Goal: Task Accomplishment & Management: Use online tool/utility

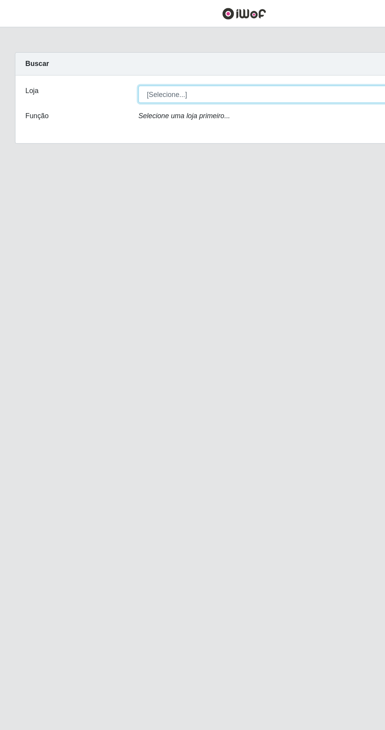
click at [234, 77] on select "[Selecione...] Extrabom - Loja 40 [GEOGRAPHIC_DATA]" at bounding box center [237, 75] width 256 height 14
select select "538"
click at [109, 68] on select "[Selecione...] Extrabom - Loja 40 [GEOGRAPHIC_DATA]" at bounding box center [237, 75] width 256 height 14
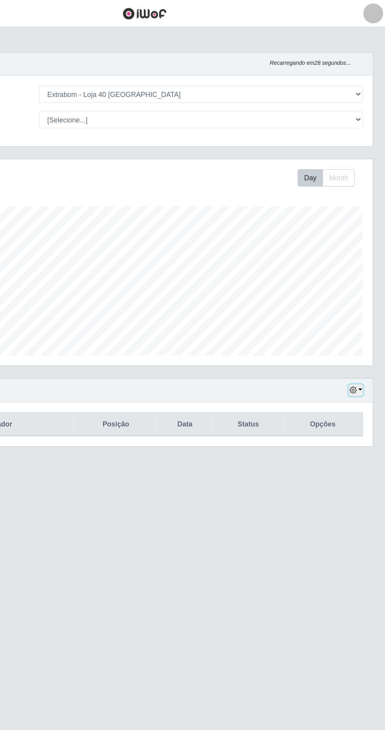
click at [358, 312] on button "button" at bounding box center [359, 308] width 11 height 9
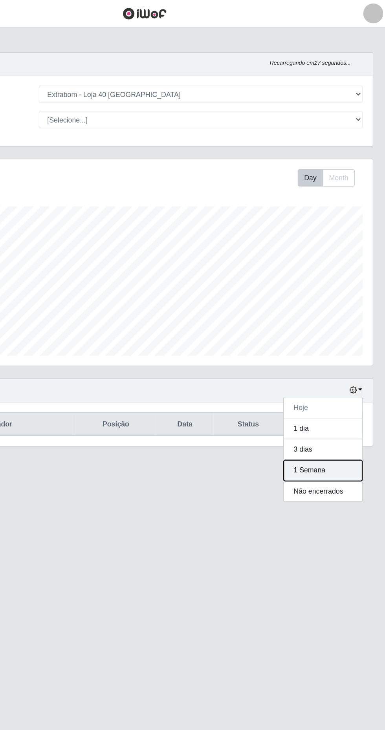
click at [340, 368] on button "1 Semana" at bounding box center [333, 371] width 62 height 16
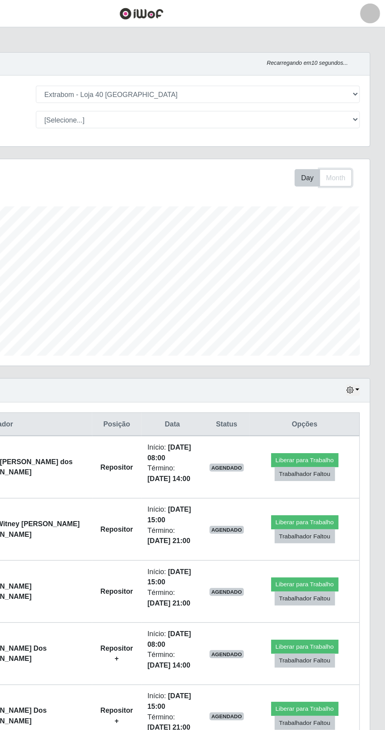
click at [353, 143] on button "Month" at bounding box center [346, 141] width 26 height 14
click at [362, 311] on button "button" at bounding box center [359, 308] width 11 height 9
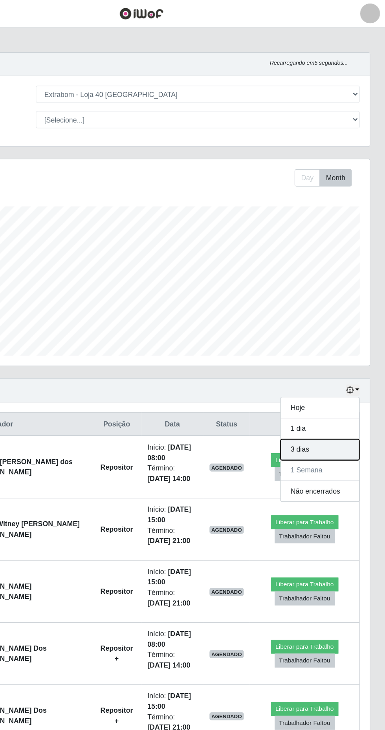
click at [326, 358] on button "3 dias" at bounding box center [333, 355] width 62 height 16
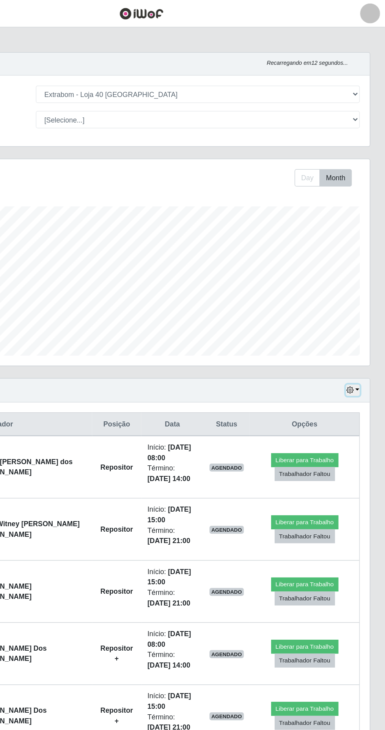
click at [357, 308] on icon "button" at bounding box center [356, 307] width 5 height 5
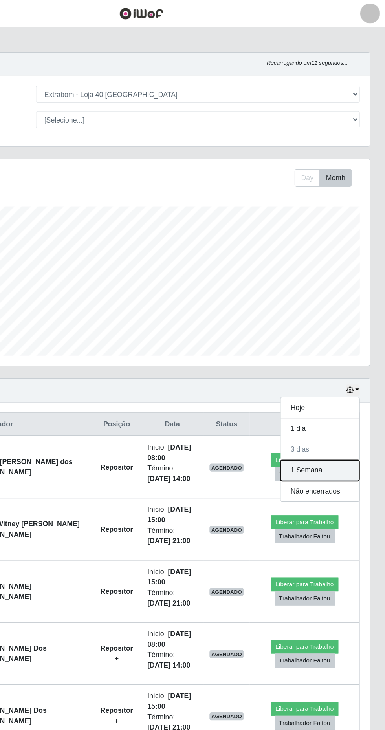
click at [343, 365] on button "1 Semana" at bounding box center [333, 371] width 62 height 16
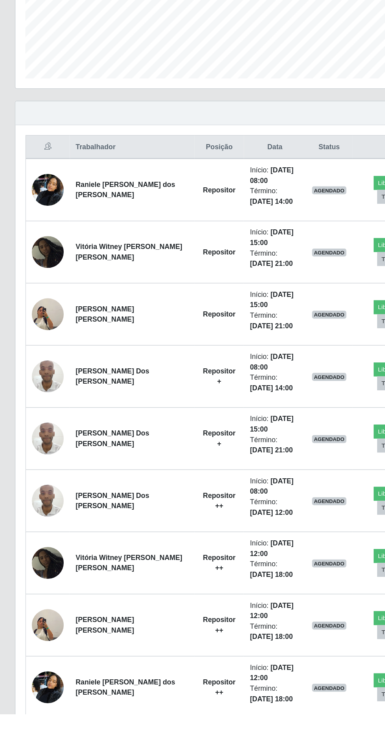
scroll to position [53, 0]
click at [46, 461] on img at bounding box center [37, 462] width 25 height 33
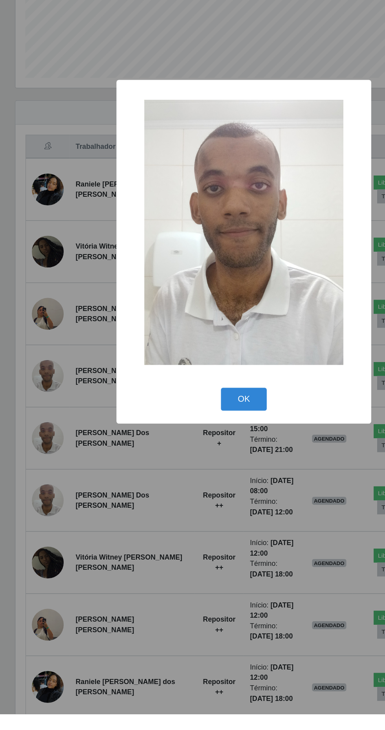
click at [201, 491] on button "OK" at bounding box center [192, 481] width 37 height 18
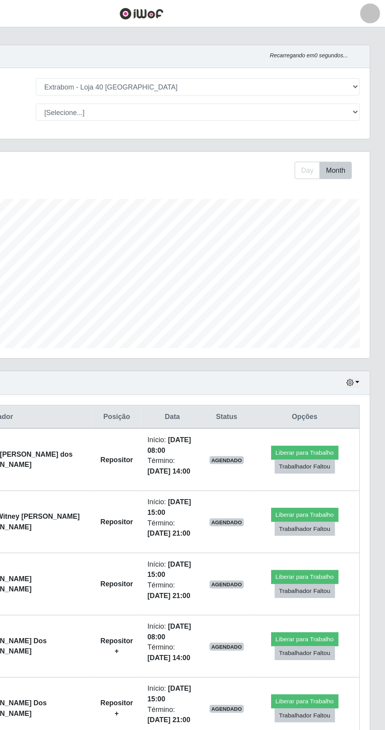
scroll to position [0, 0]
